Goal: Task Accomplishment & Management: Complete application form

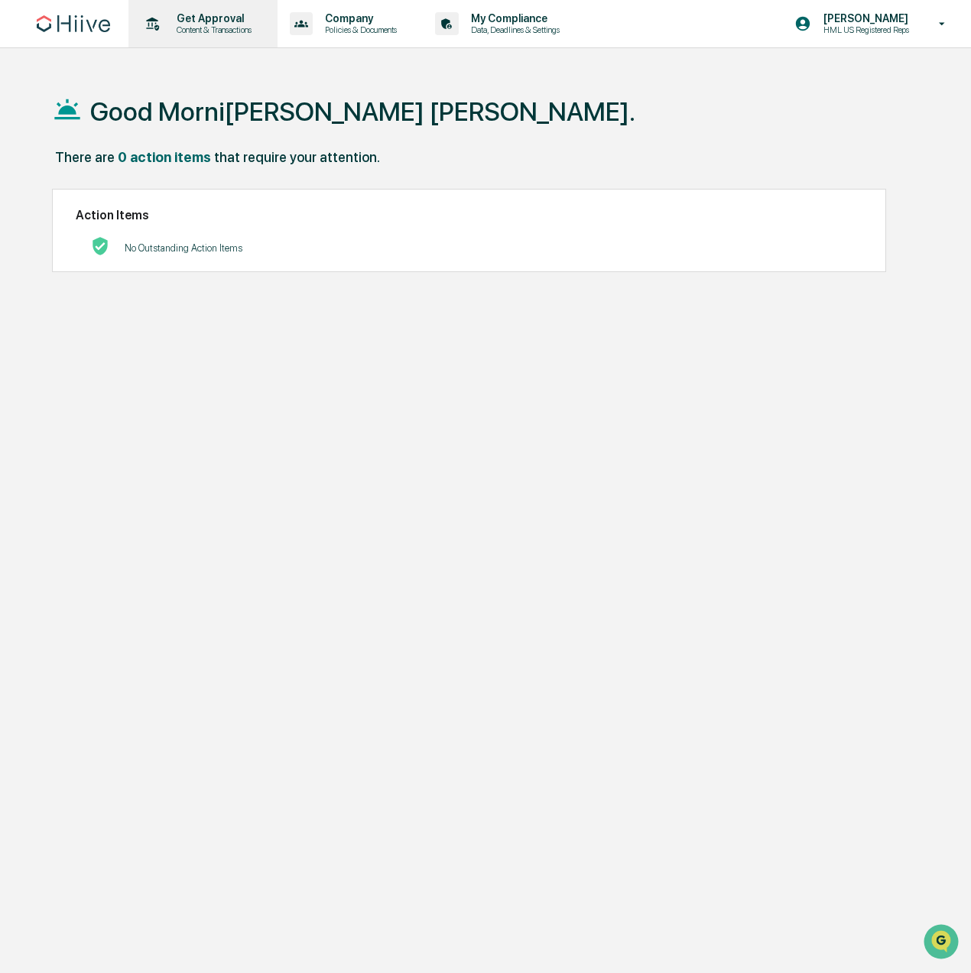
click at [215, 20] on p "Get Approval" at bounding box center [211, 18] width 95 height 12
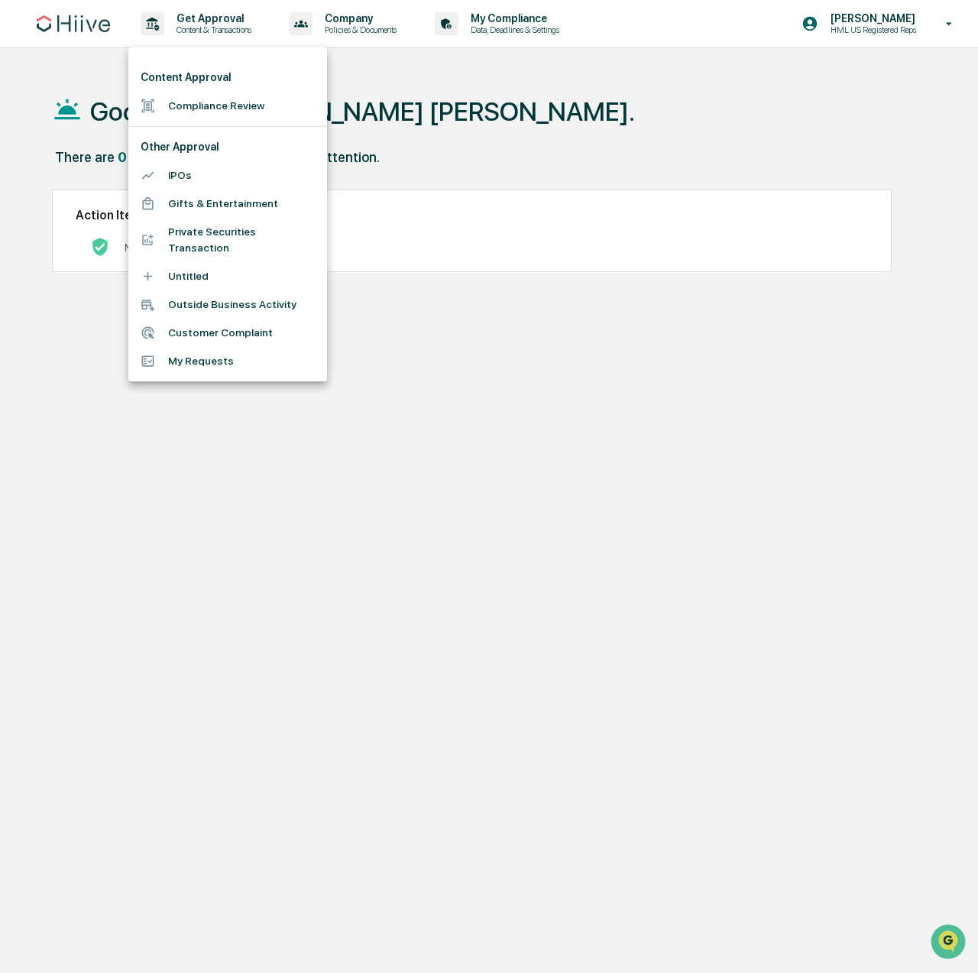
click at [244, 105] on li "Compliance Review" at bounding box center [227, 106] width 199 height 28
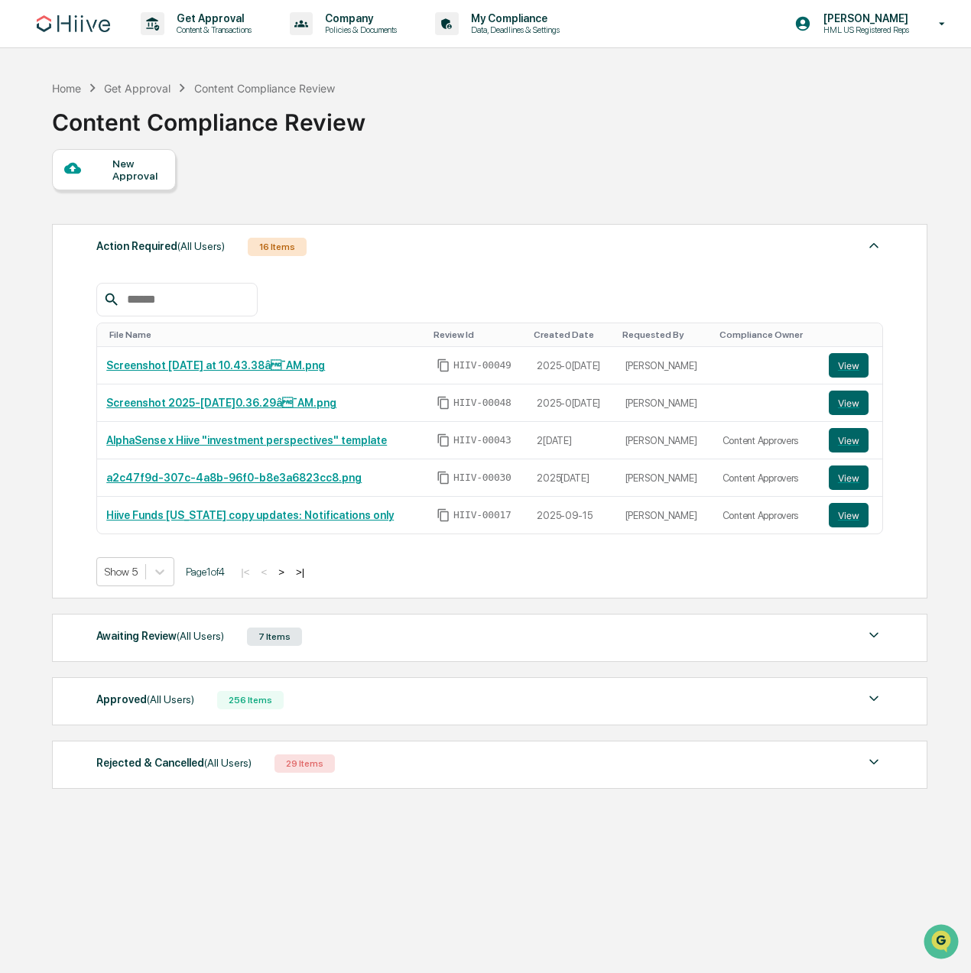
click at [121, 181] on div "New Approval" at bounding box center [137, 169] width 51 height 24
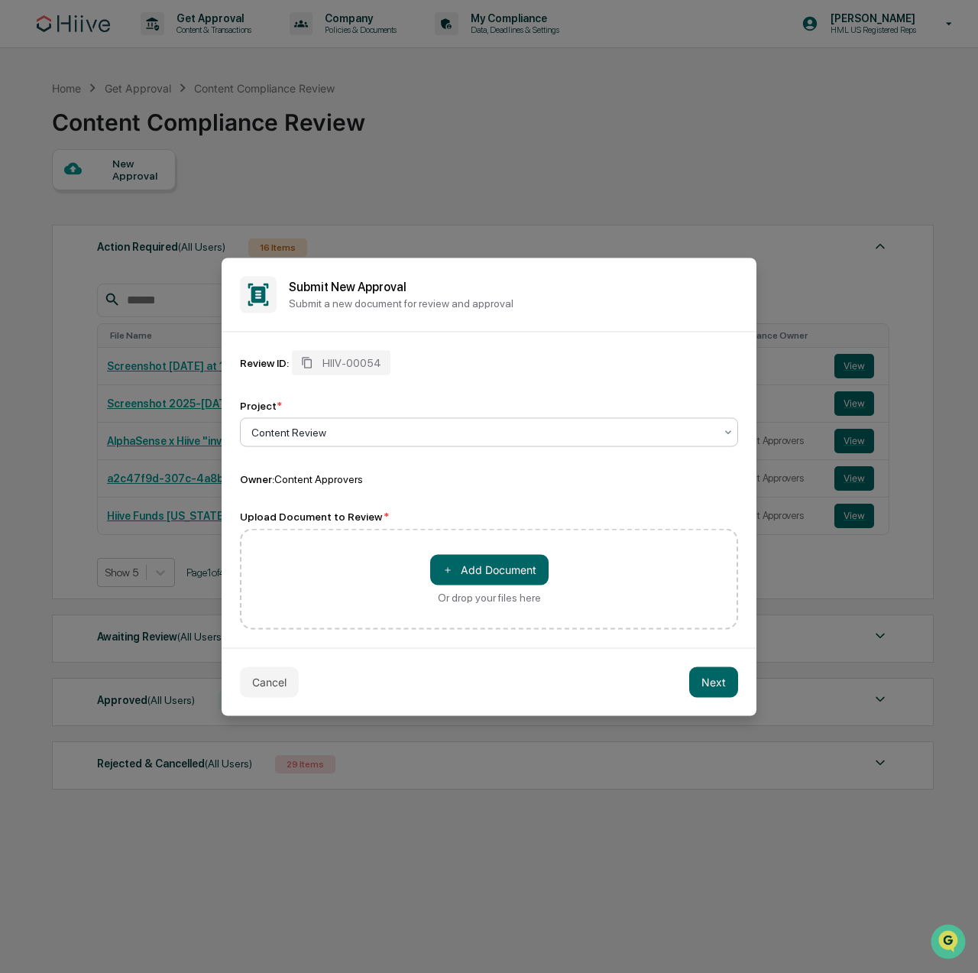
click at [424, 416] on div "Project * Content Review" at bounding box center [489, 422] width 498 height 47
click at [445, 397] on div "Review ID: HIIV-00054 Project * Content Review Owner: Content Approvers" at bounding box center [489, 417] width 498 height 135
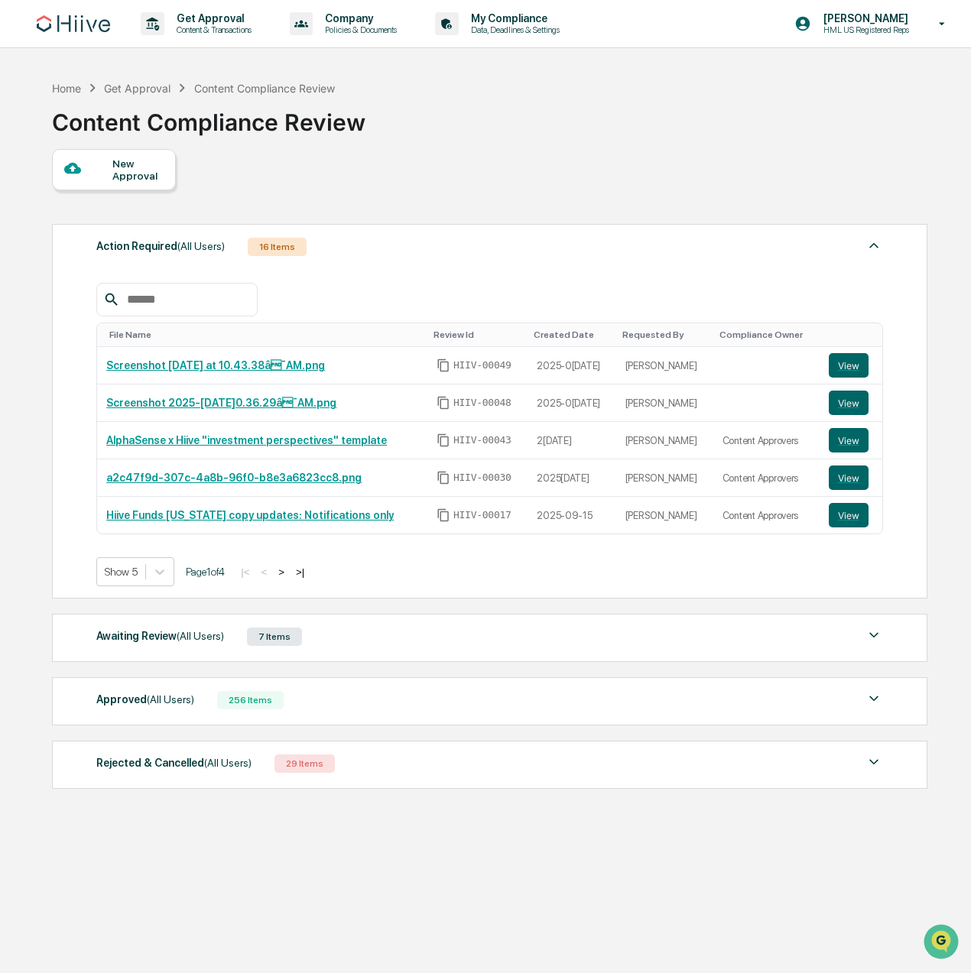
click at [440, 264] on div "File Name Review Id Created Date Requested By Compliance Owner Screenshot 2[DAT…" at bounding box center [489, 423] width 787 height 326
click at [203, 30] on p "Content & Transactions" at bounding box center [211, 29] width 95 height 11
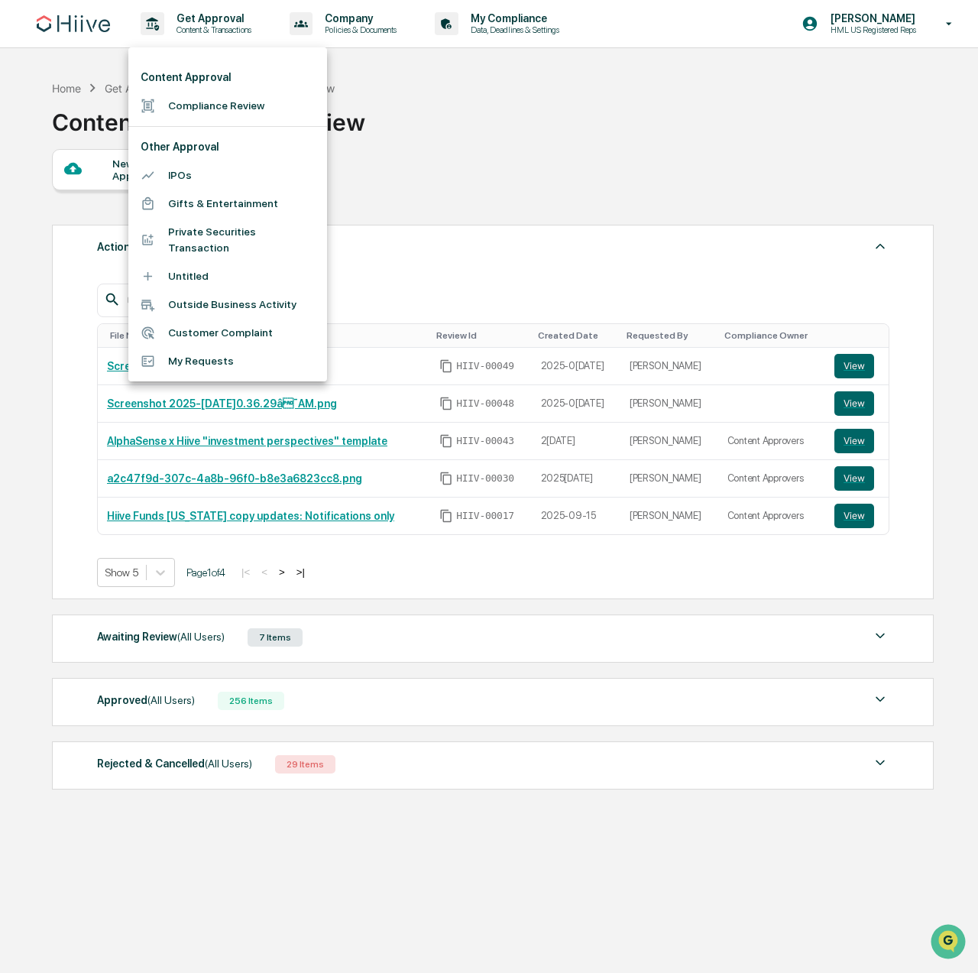
click at [241, 112] on li "Compliance Review" at bounding box center [227, 106] width 199 height 28
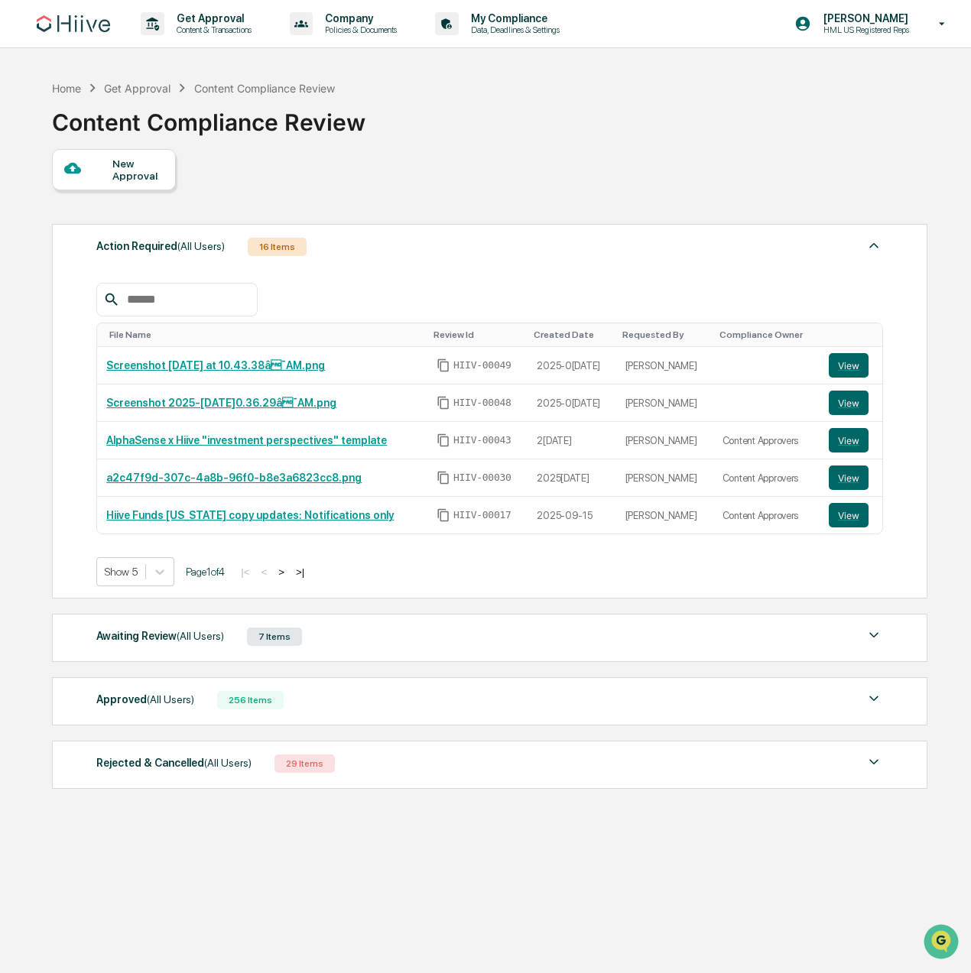
click at [133, 167] on div "New Approval" at bounding box center [137, 169] width 51 height 24
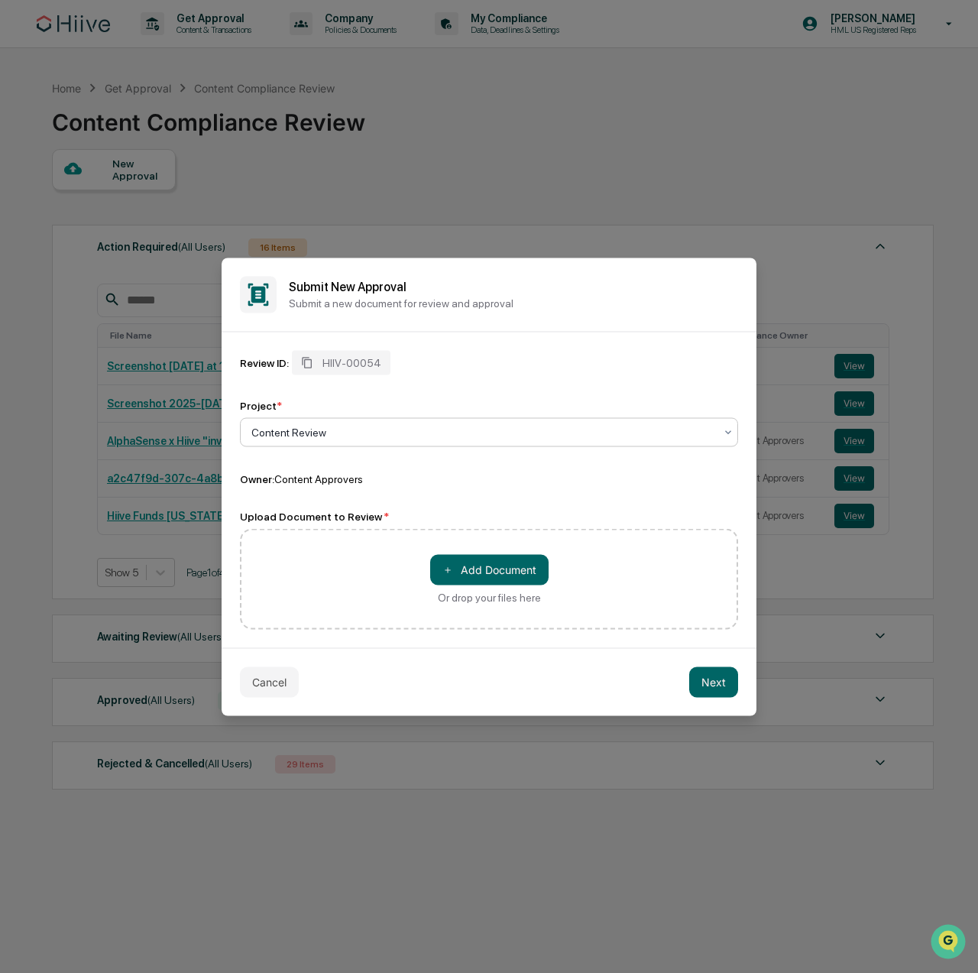
click at [347, 427] on div at bounding box center [483, 431] width 463 height 15
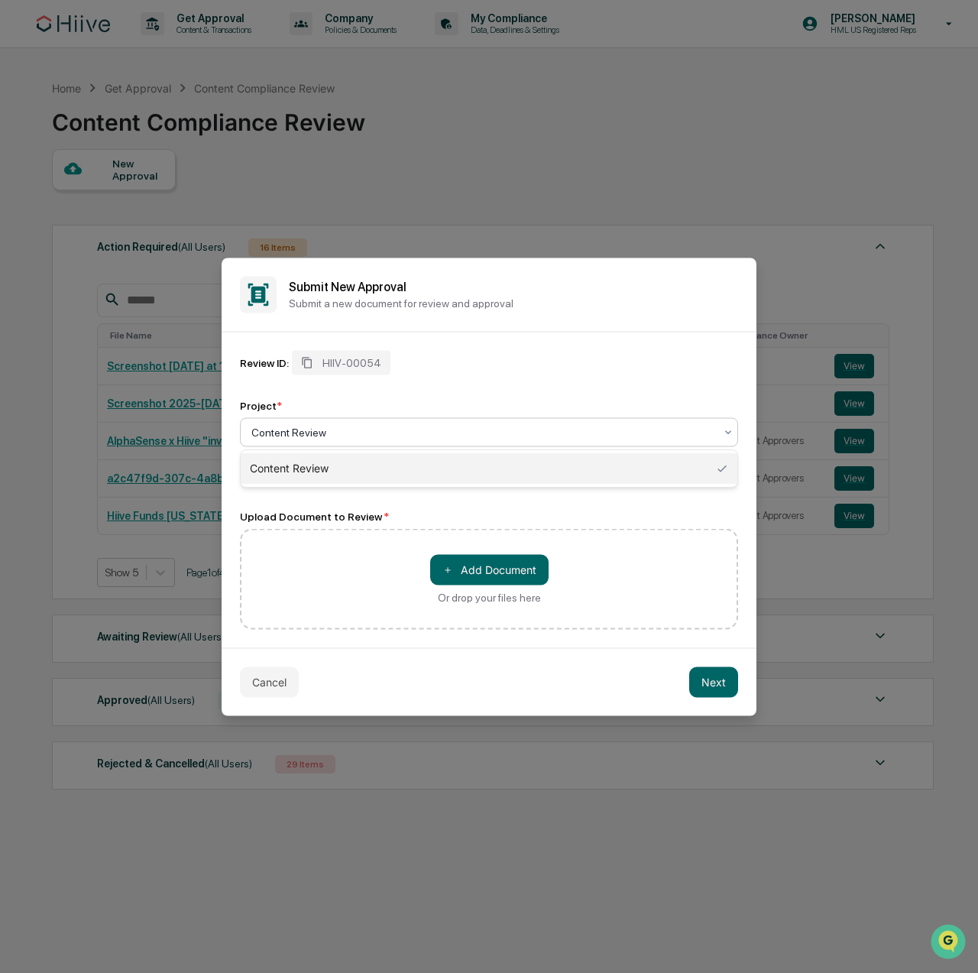
click at [353, 469] on div "Content Review" at bounding box center [489, 468] width 497 height 31
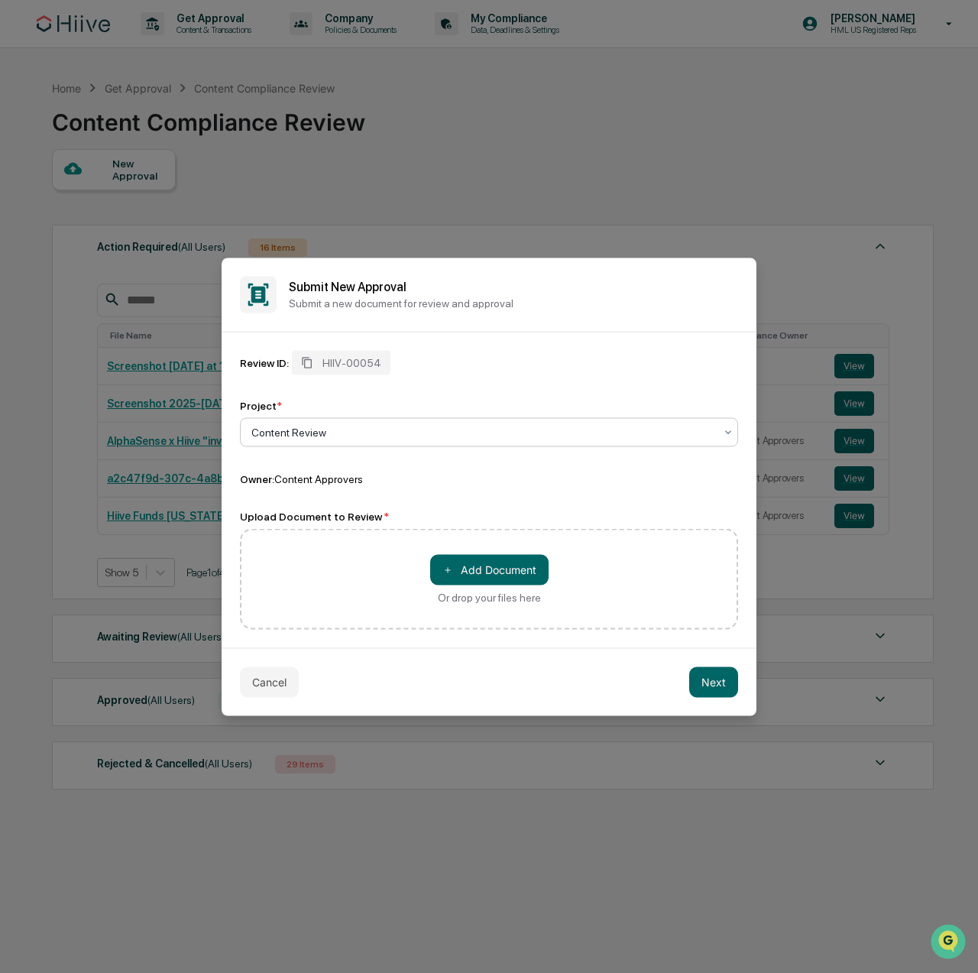
click at [390, 467] on div "Review ID: HIIV-00054 Project * option Content Review, selected. Content Review…" at bounding box center [489, 417] width 498 height 135
click at [497, 559] on button "＋ Add Document" at bounding box center [489, 569] width 118 height 31
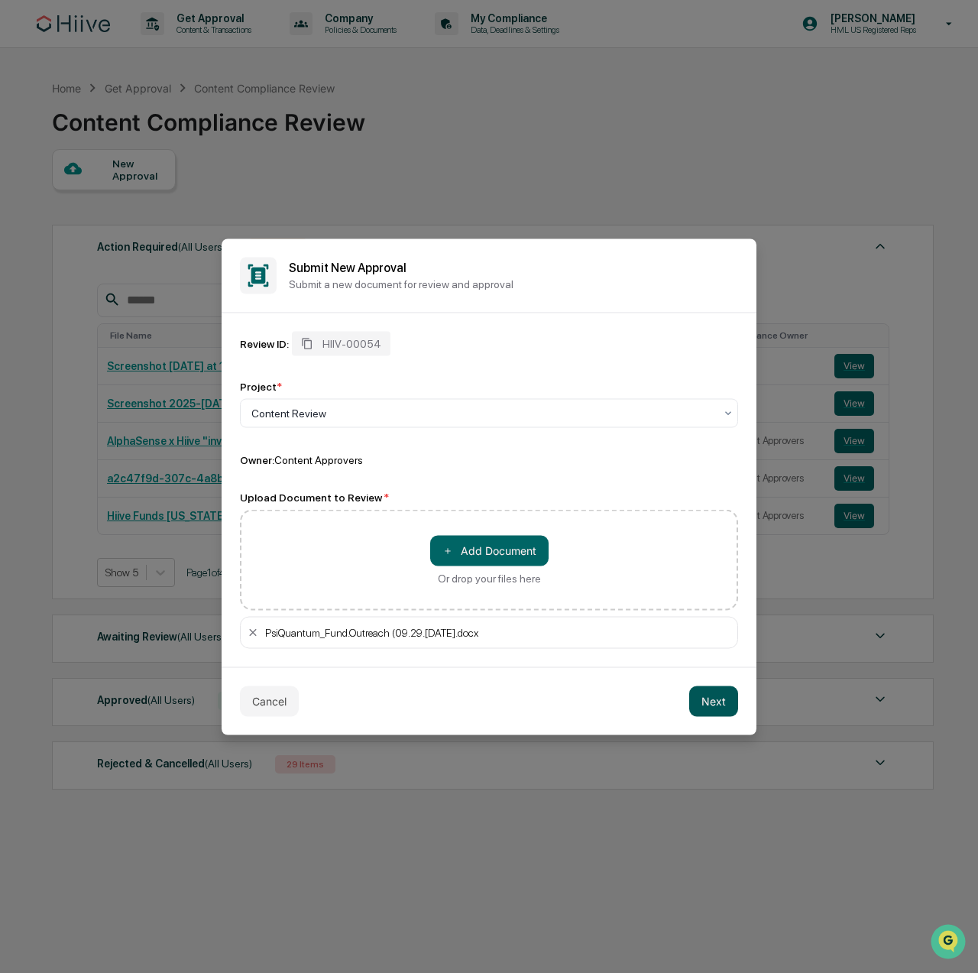
click at [705, 705] on button "Next" at bounding box center [714, 701] width 49 height 31
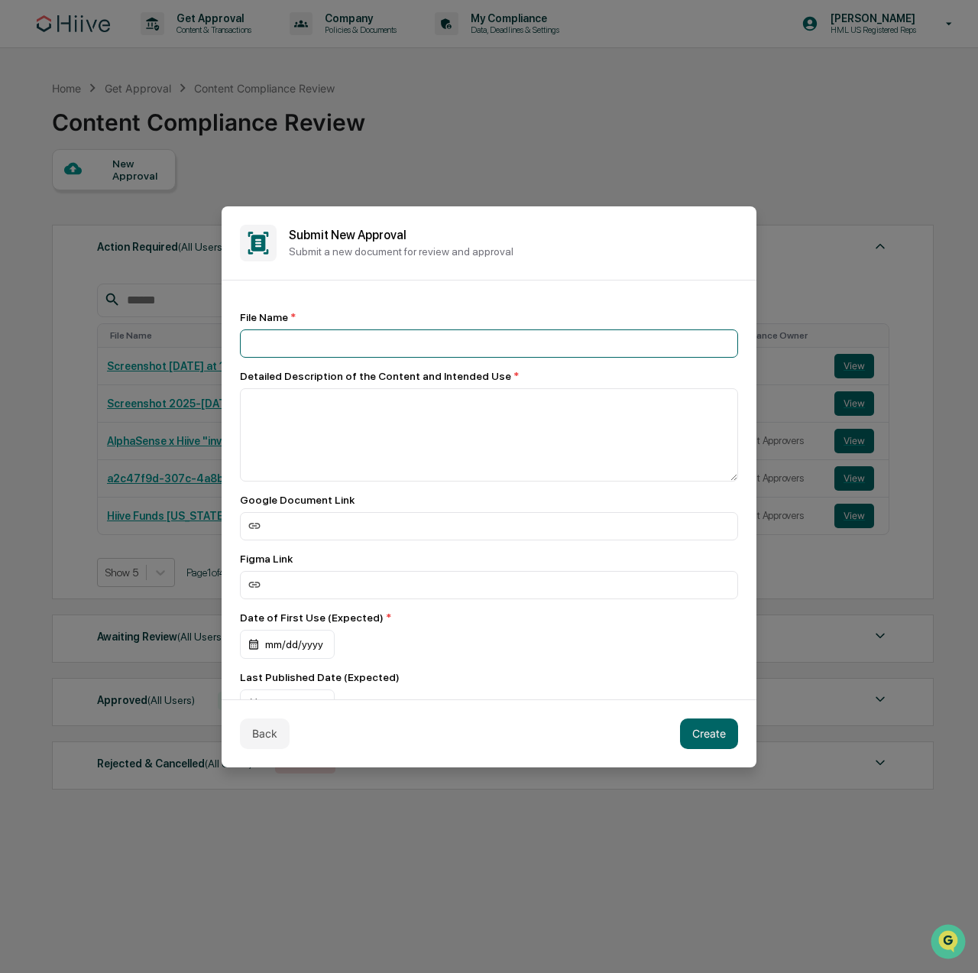
click at [466, 346] on input at bounding box center [489, 343] width 498 height 28
type input "**********"
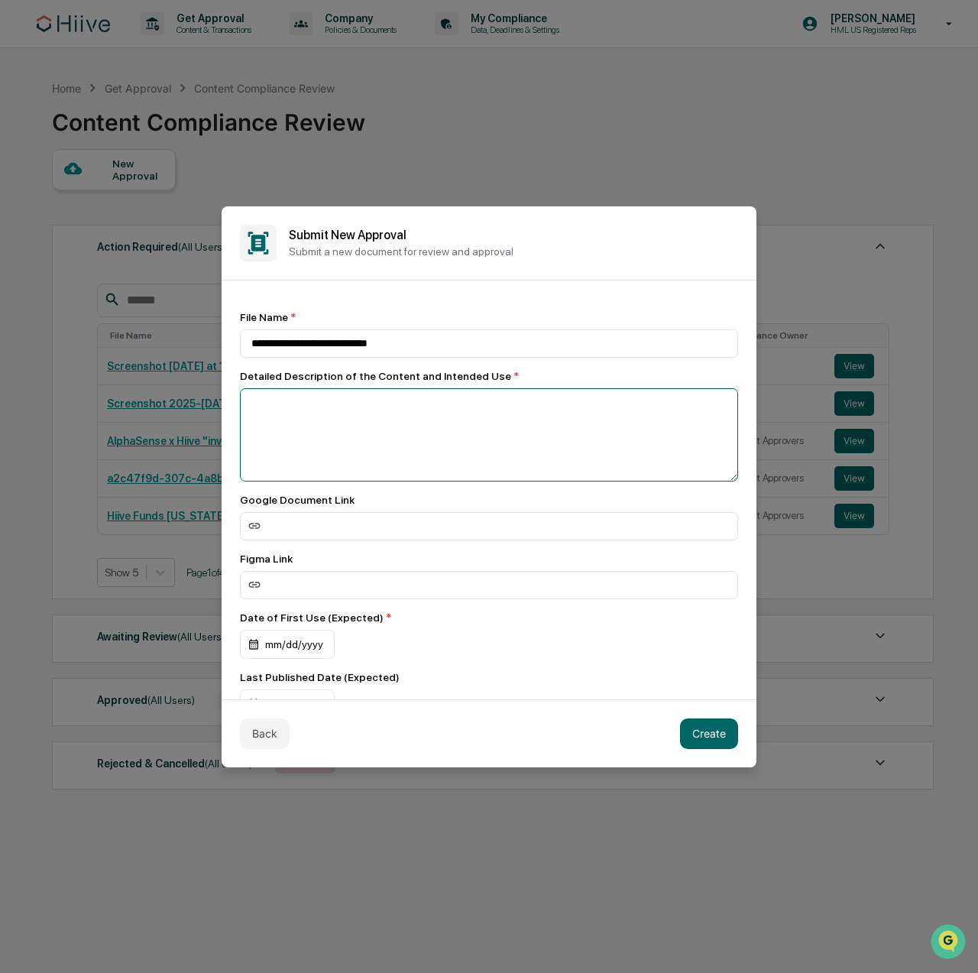
click at [337, 441] on textarea at bounding box center [489, 434] width 498 height 93
type textarea "**********"
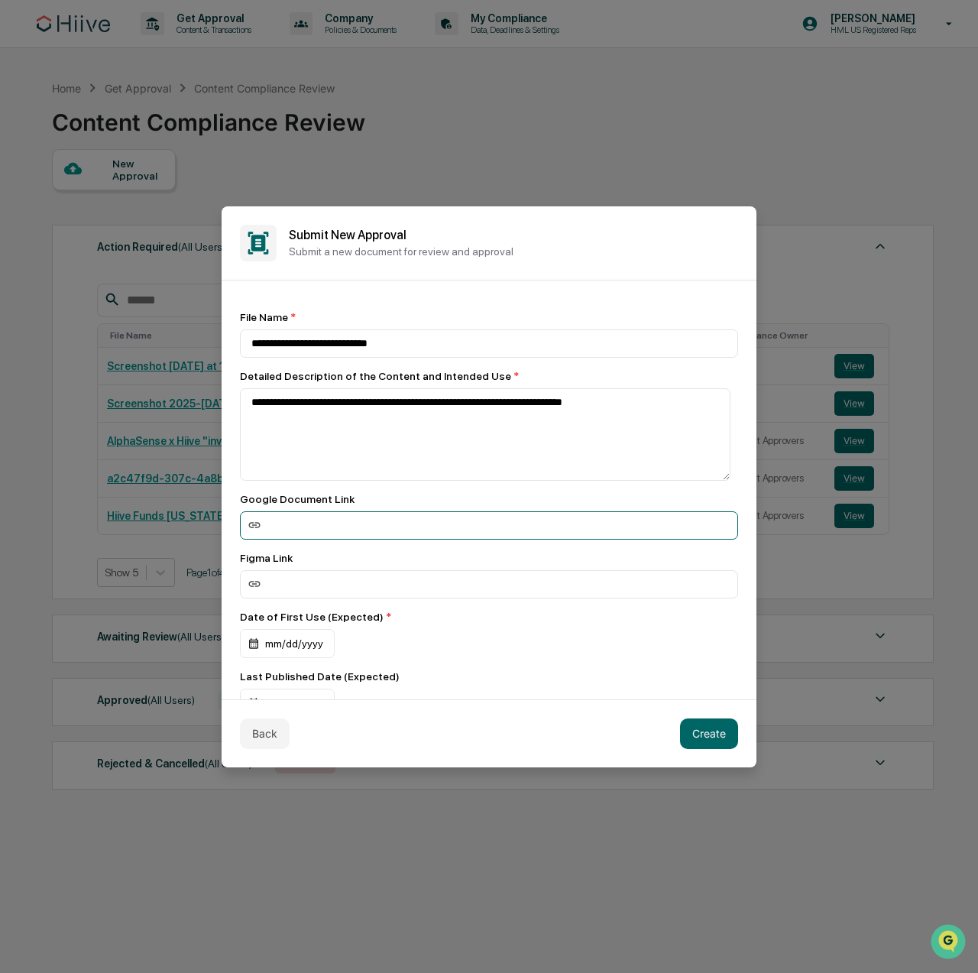
click at [383, 533] on input at bounding box center [489, 525] width 498 height 28
paste input "**********"
type input "**********"
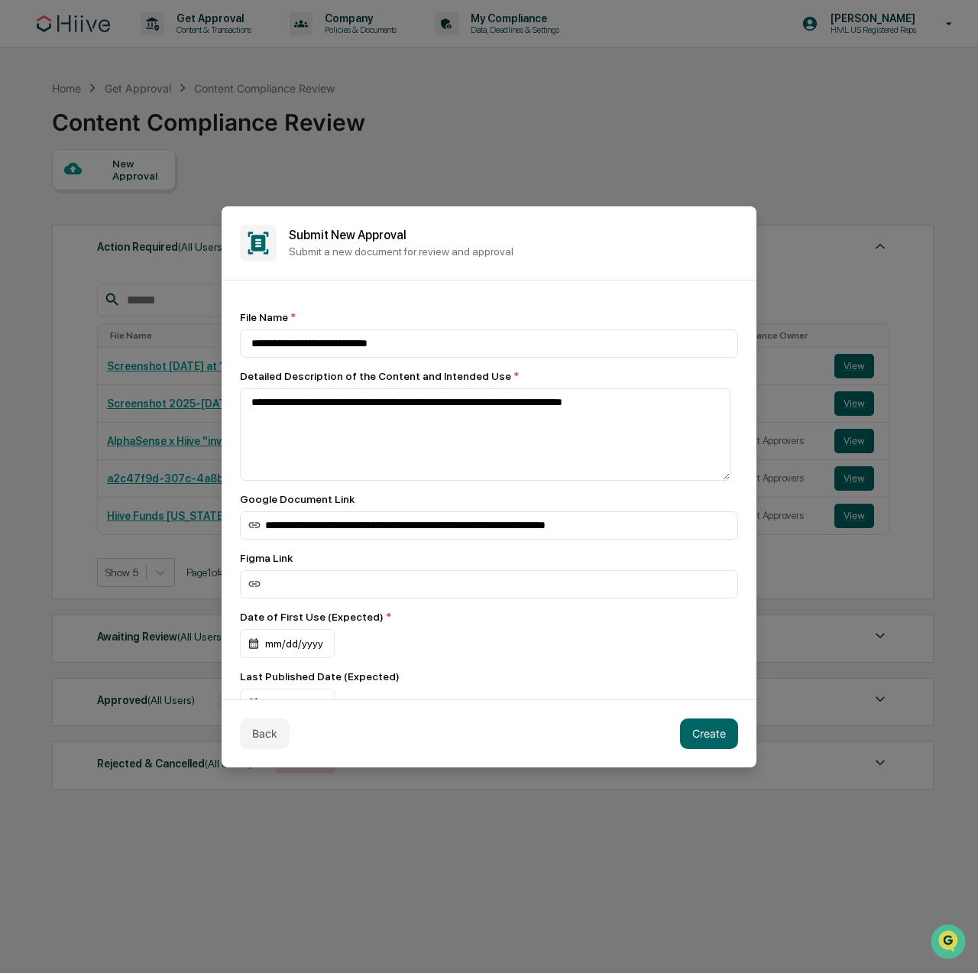
click at [394, 553] on div "**********" at bounding box center [489, 615] width 498 height 609
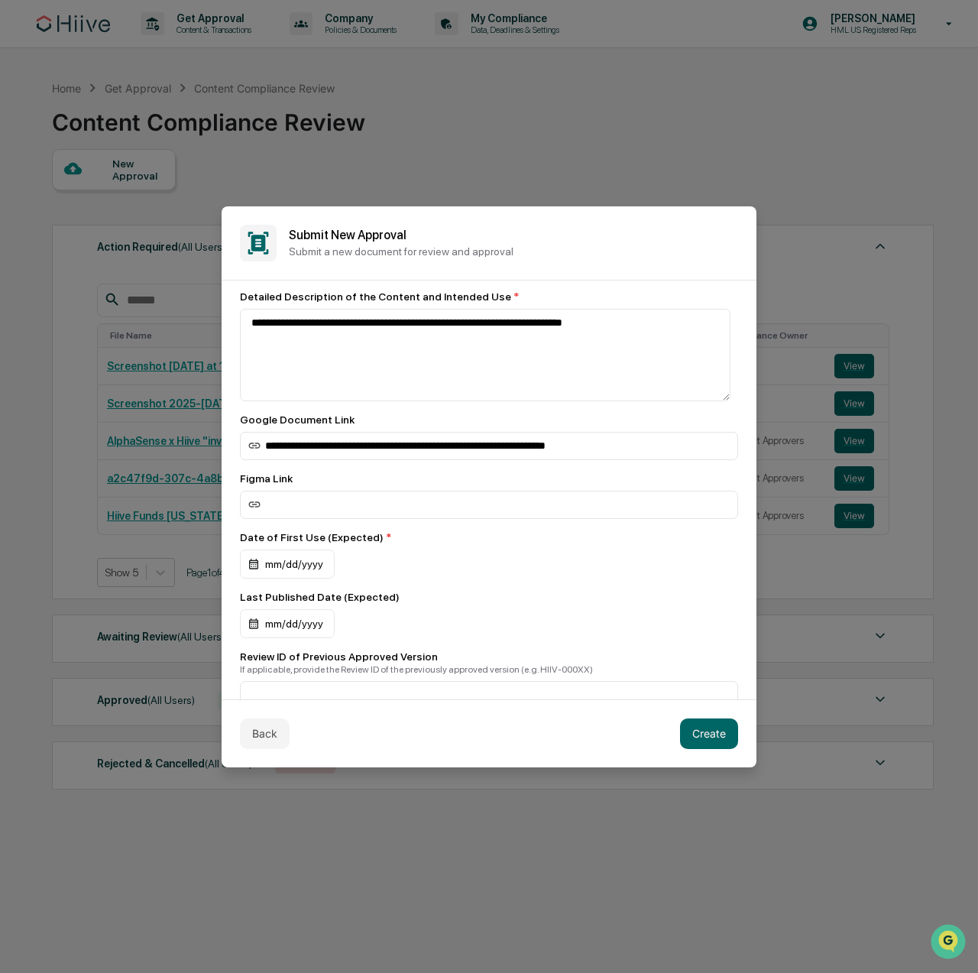
scroll to position [153, 0]
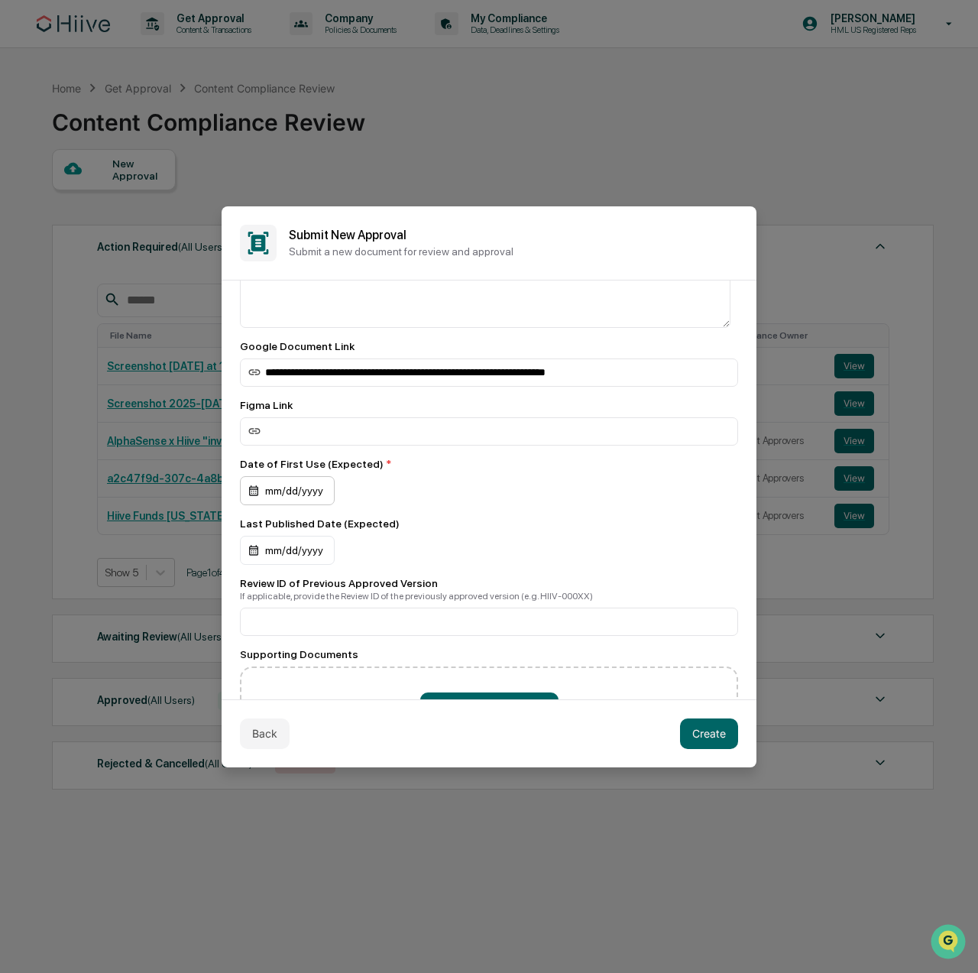
click at [305, 496] on div "mm/dd/yyyy" at bounding box center [287, 490] width 95 height 29
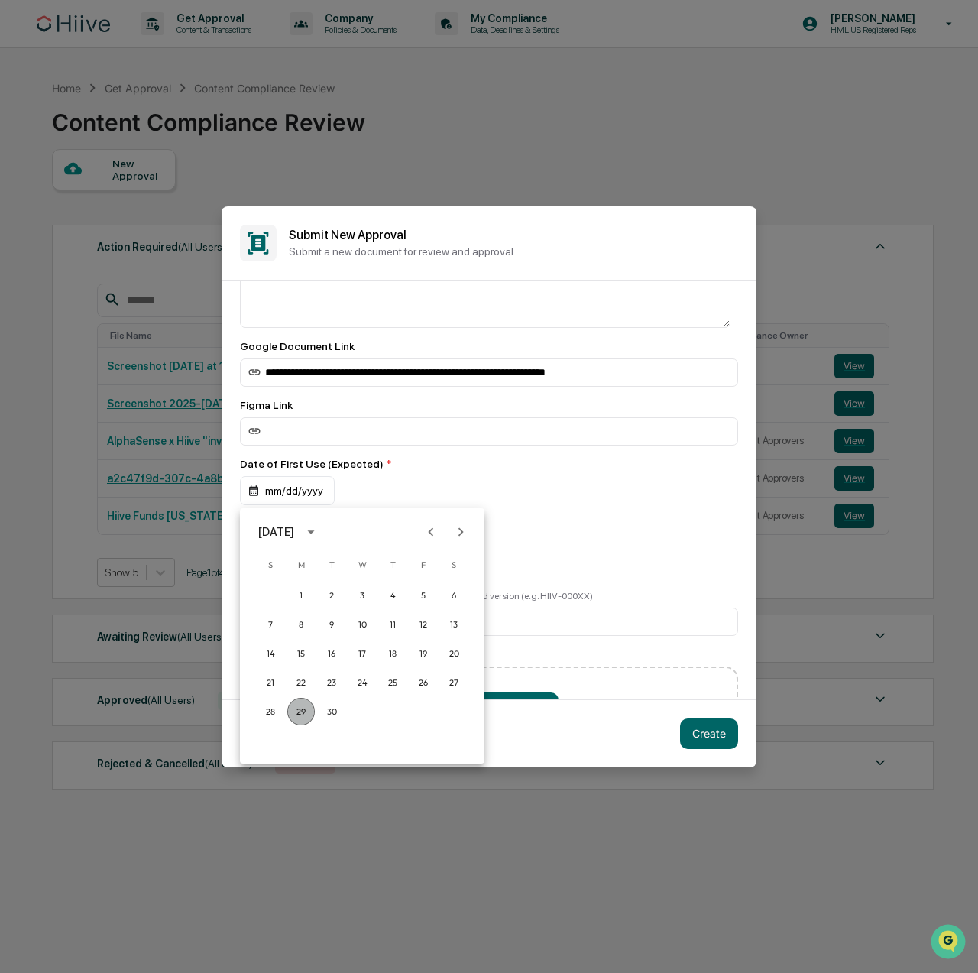
click at [301, 721] on button "29" at bounding box center [301, 712] width 28 height 28
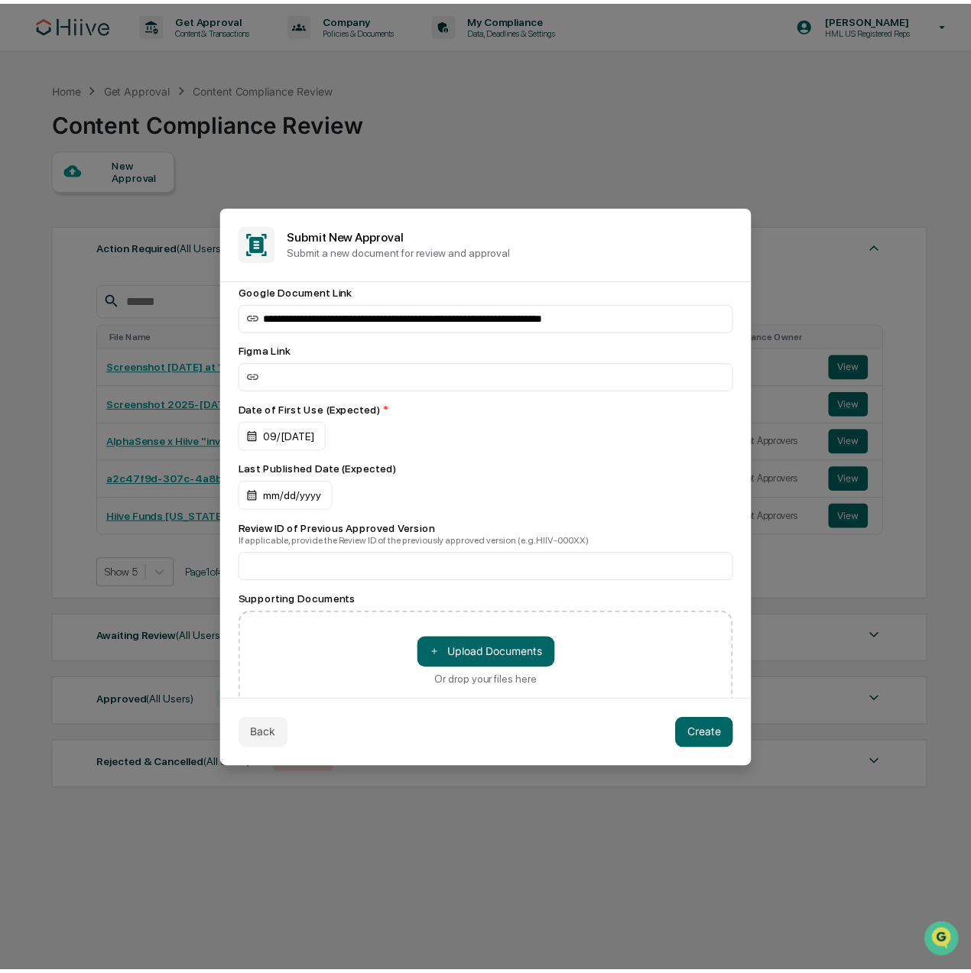
scroll to position [257, 0]
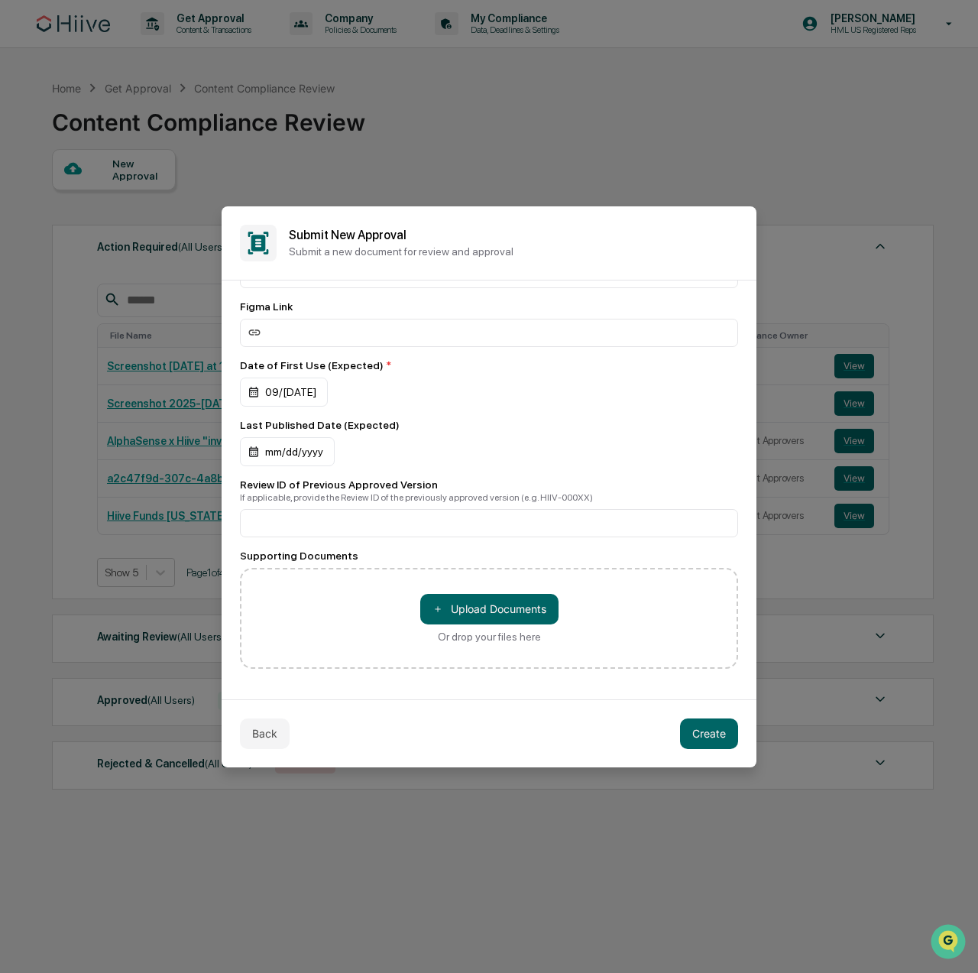
click at [405, 498] on div "If applicable, provide the Review ID of the previously approved version (e.g. H…" at bounding box center [489, 497] width 498 height 11
click at [717, 734] on button "Create" at bounding box center [709, 734] width 58 height 31
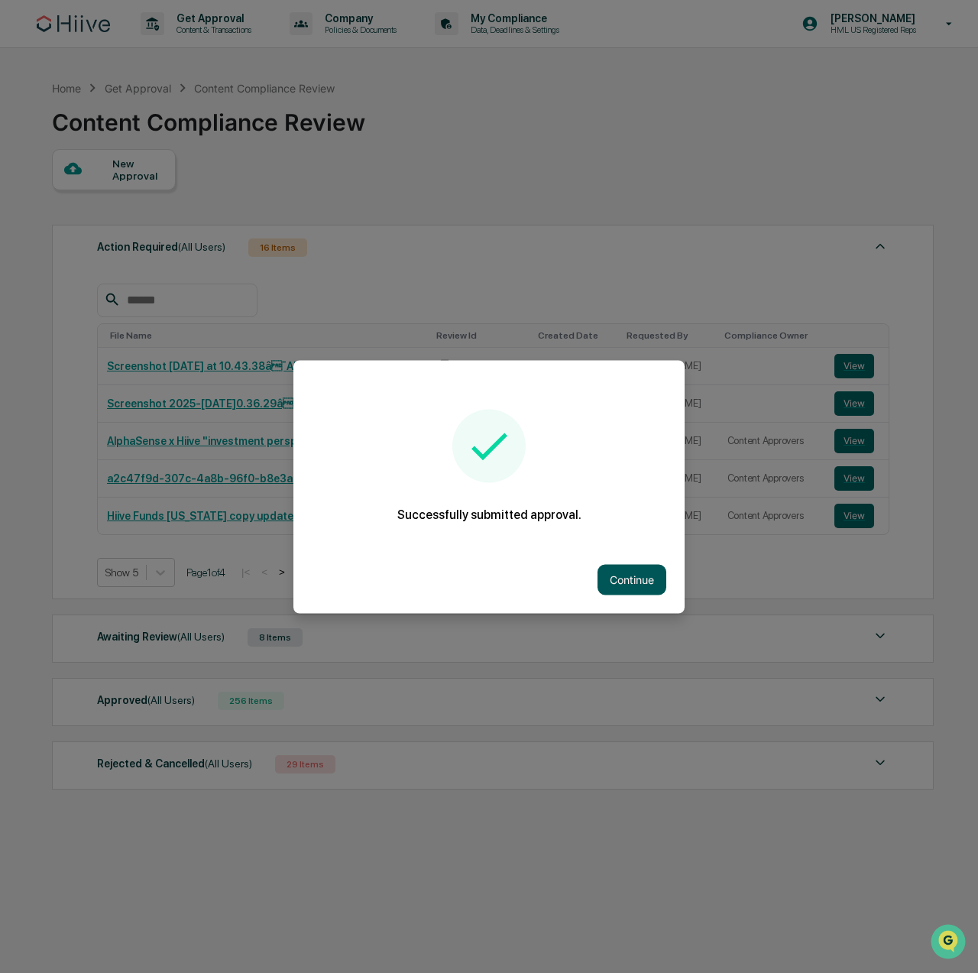
click at [634, 576] on button "Continue" at bounding box center [632, 579] width 69 height 31
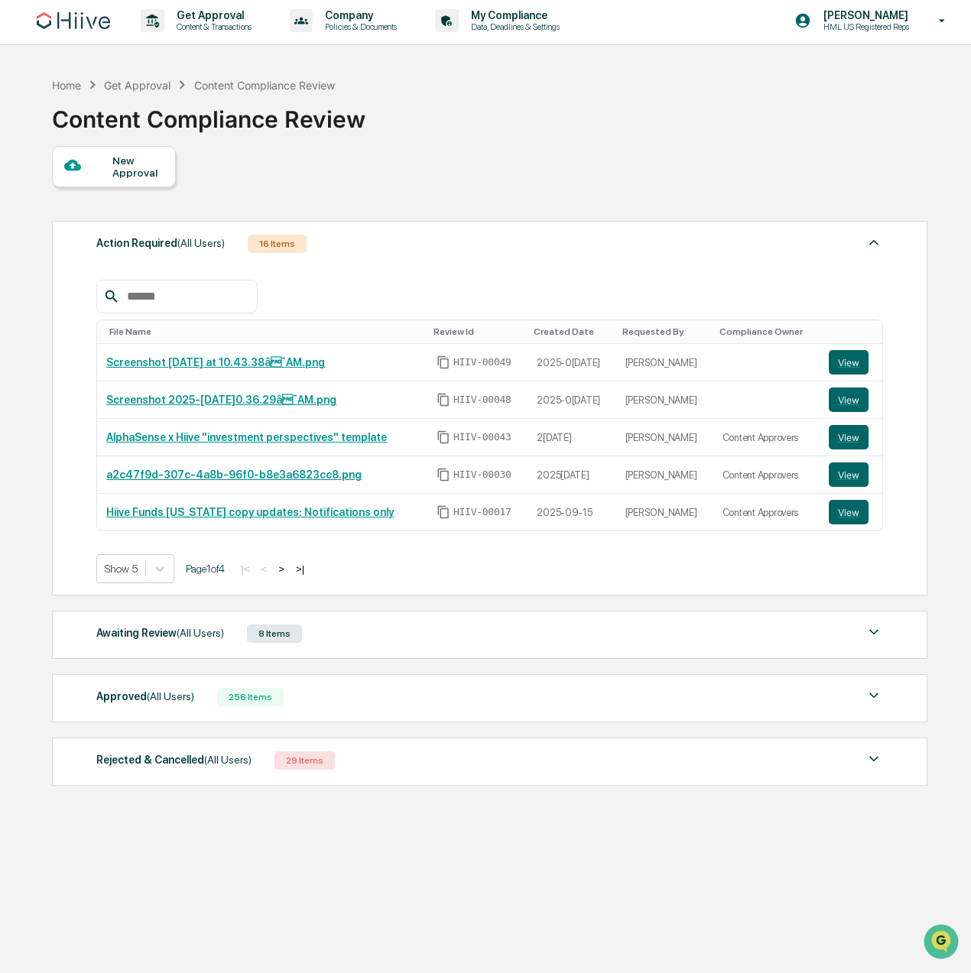
scroll to position [0, 0]
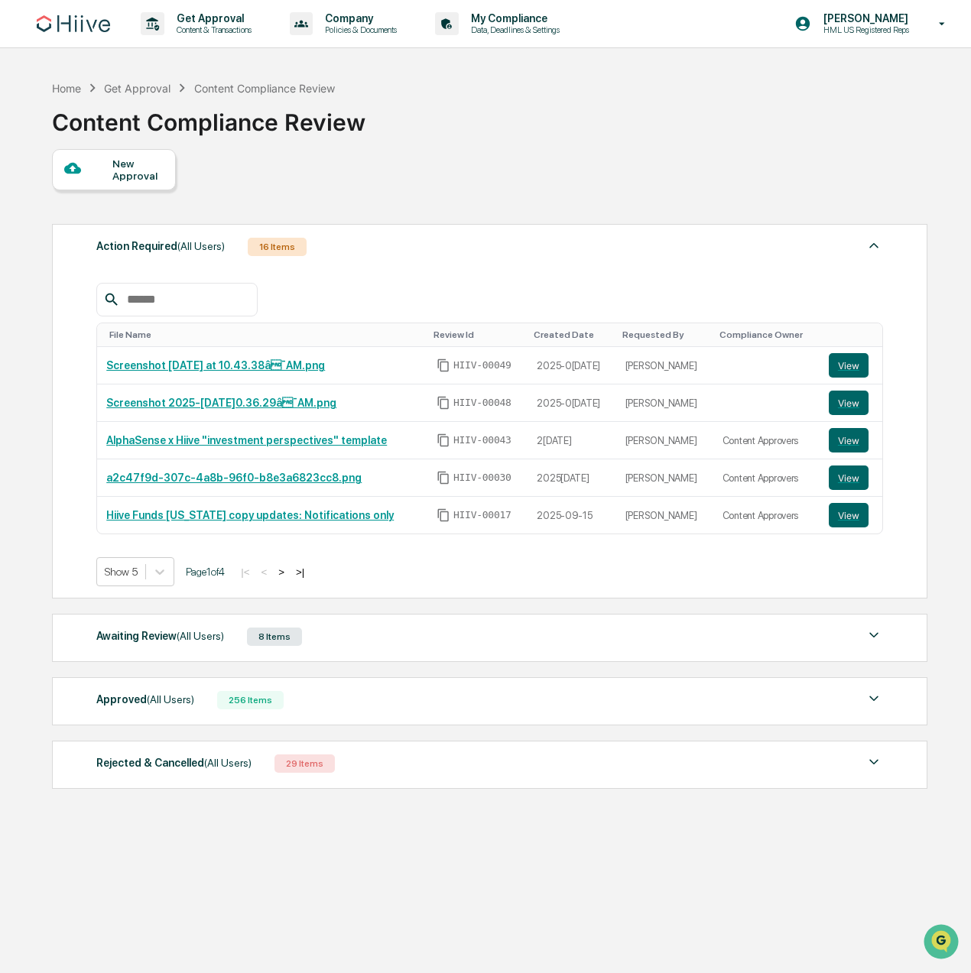
click at [790, 139] on div "Home Get Approval Content Compliance Review Content Compliance Review" at bounding box center [489, 111] width 874 height 76
